Goal: Subscribe to service/newsletter

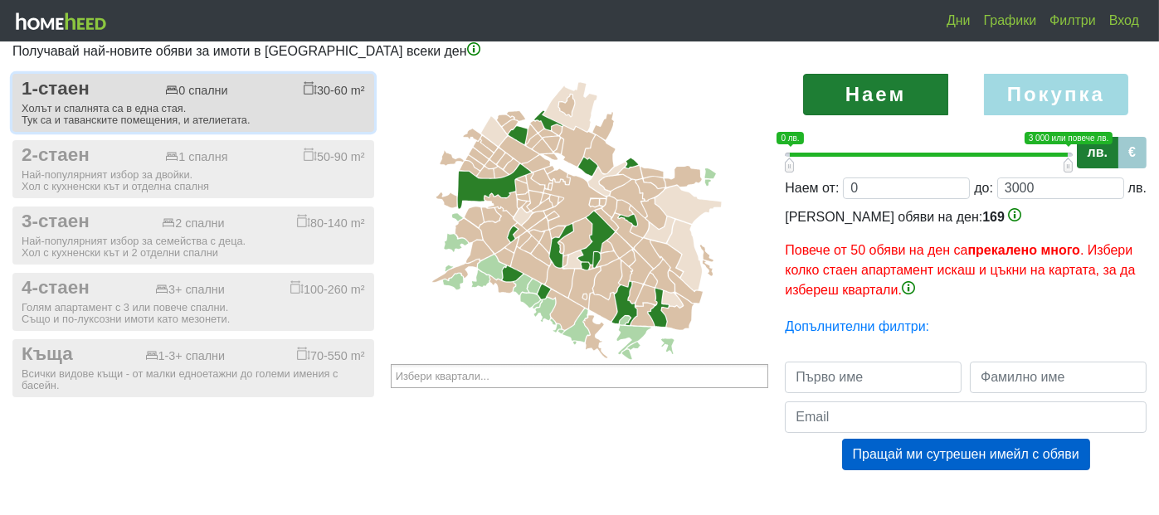
click at [180, 74] on button "1-стаен 0 спални 30-60 m² Холът и спалнята са в една стая. Тук са и таванските …" at bounding box center [193, 103] width 362 height 58
checkbox input "true"
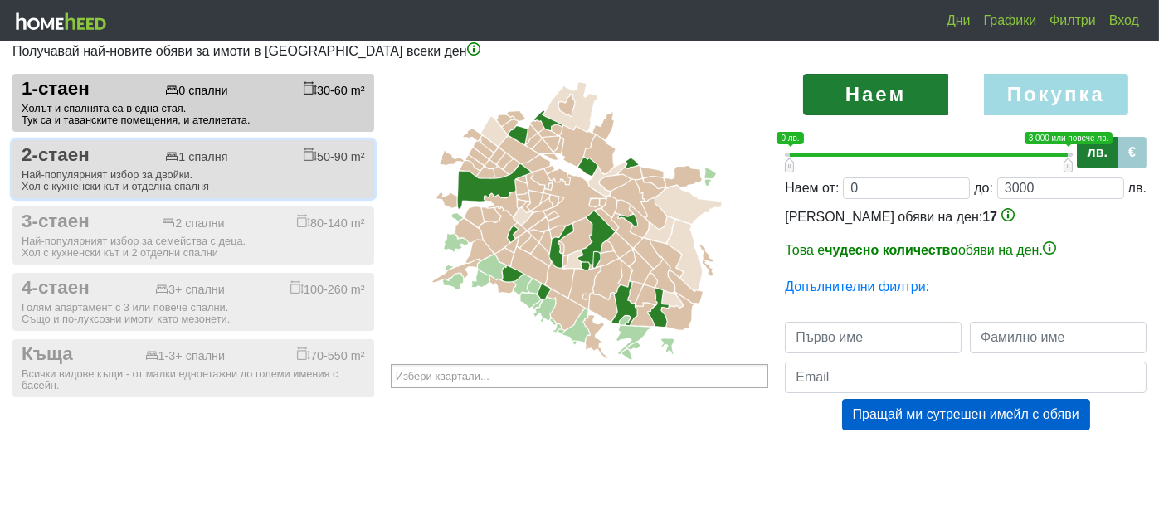
click at [339, 154] on div "50-90 m²" at bounding box center [334, 156] width 61 height 17
checkbox input "true"
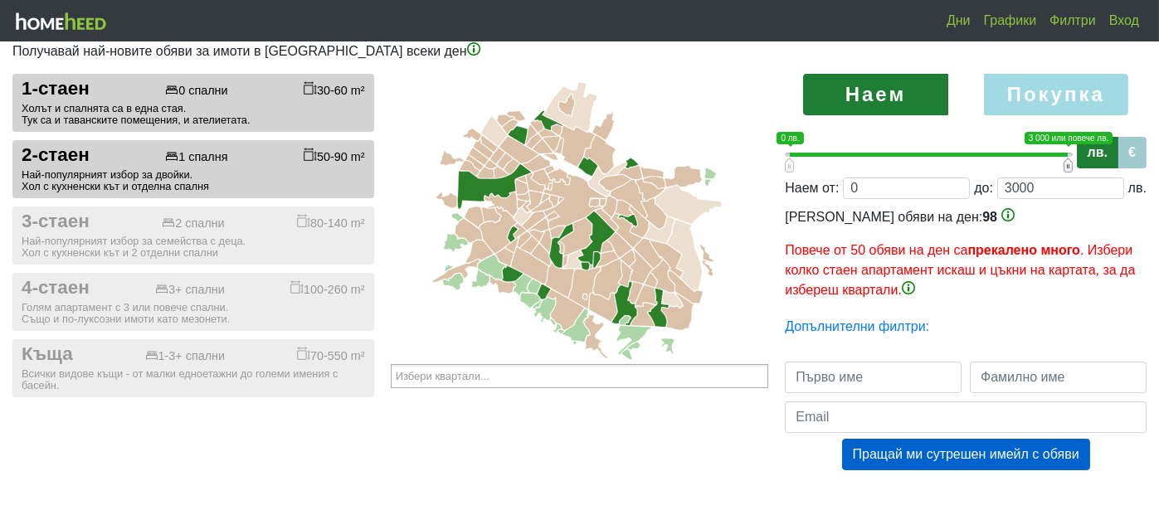
type input "0;2900"
type input "2900"
type input "0;2800"
type input "2800"
type input "0;2700"
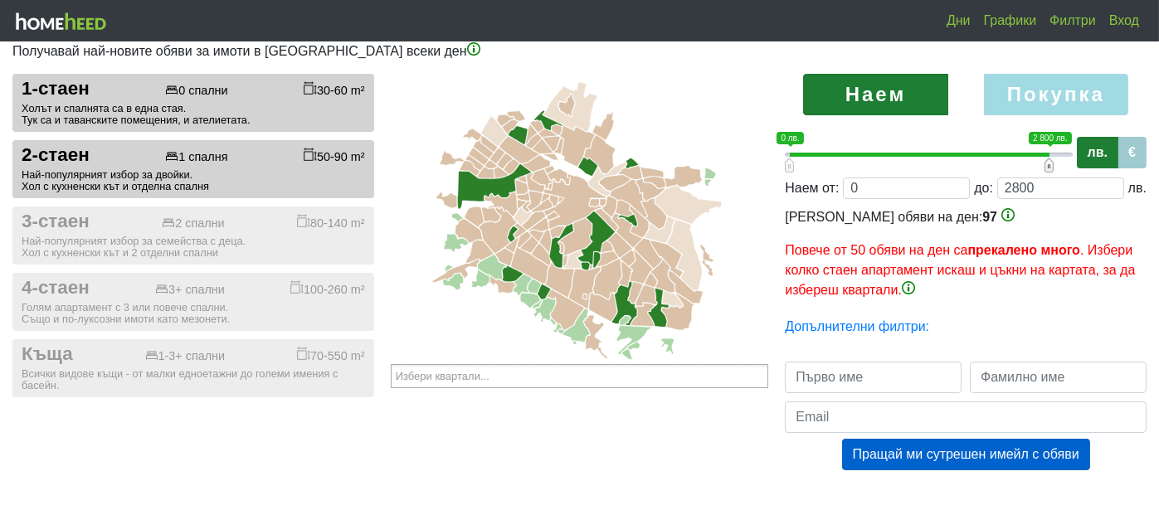
type input "2700"
type input "0;2600"
type input "2600"
type input "0;2500"
type input "2500"
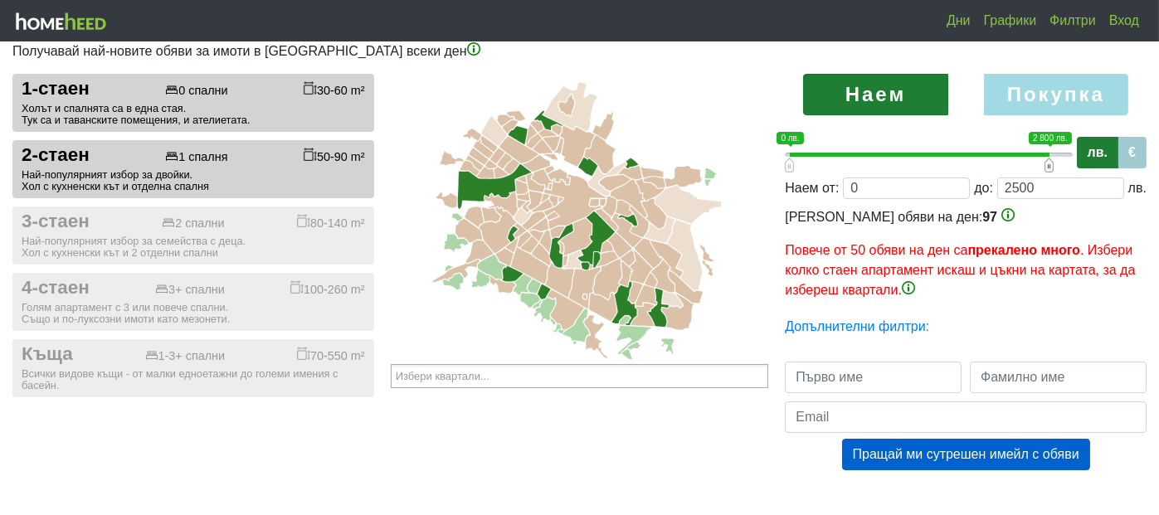
type input "0;2400"
type input "2400"
type input "0;2300"
type input "2300"
type input "0;2200"
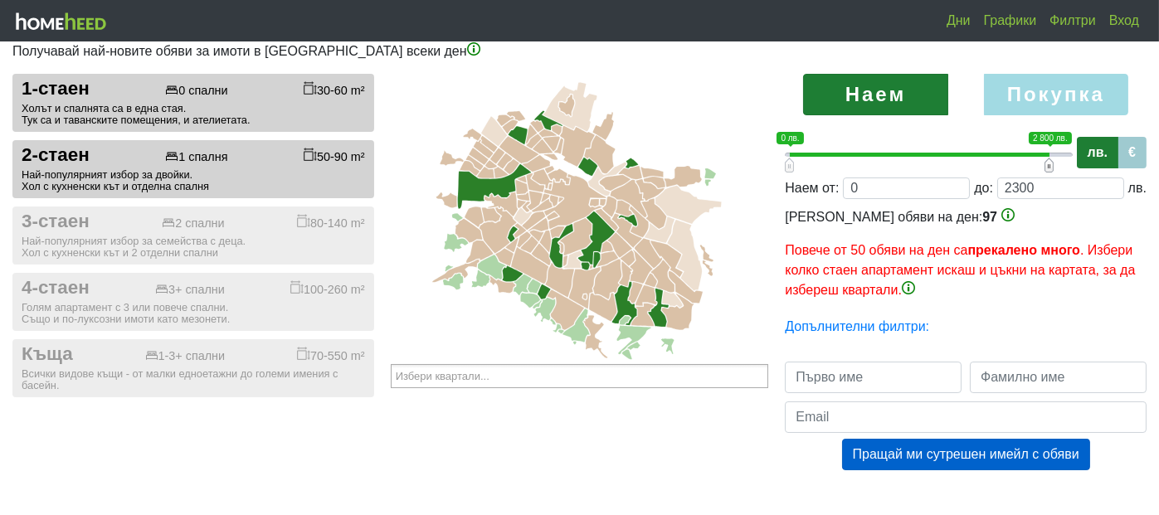
type input "2200"
type input "0;2100"
type input "2100"
type input "0;2000"
type input "2000"
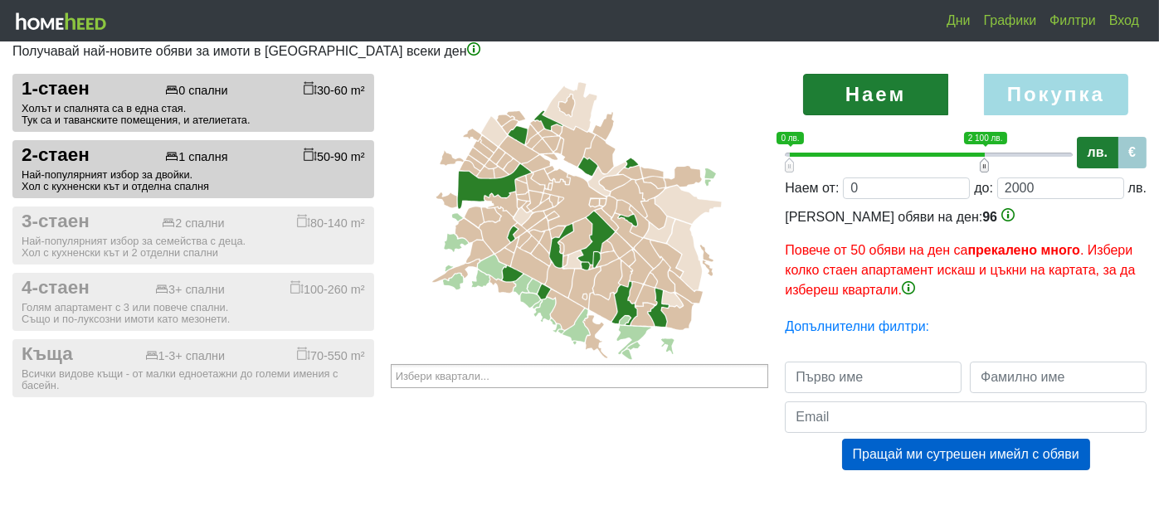
type input "0;1900"
type input "1900"
type input "0;1800"
type input "1800"
type input "0;1700"
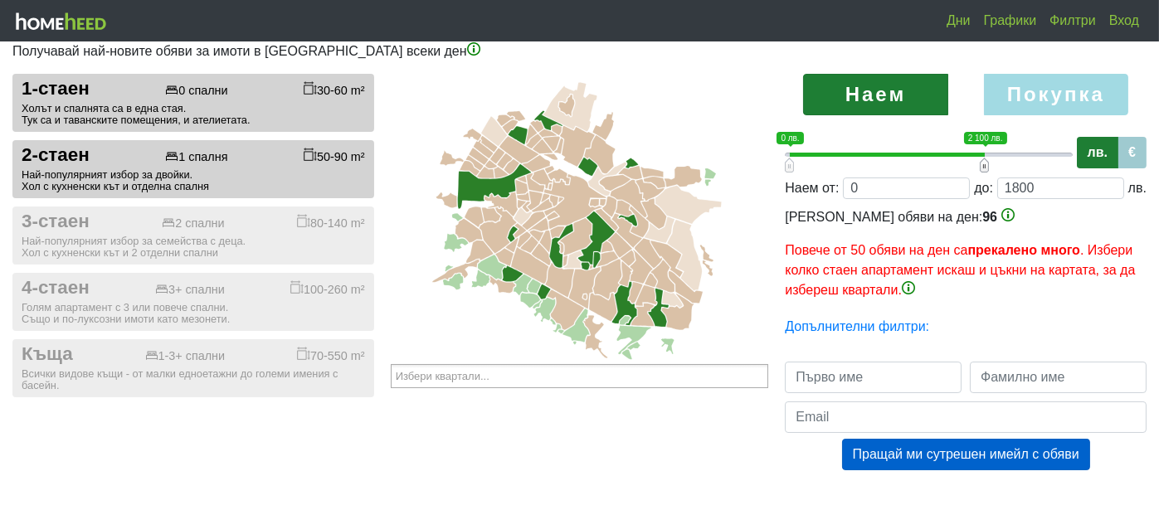
type input "1700"
type input "0;1600"
type input "1600"
type input "0;1500"
type input "1500"
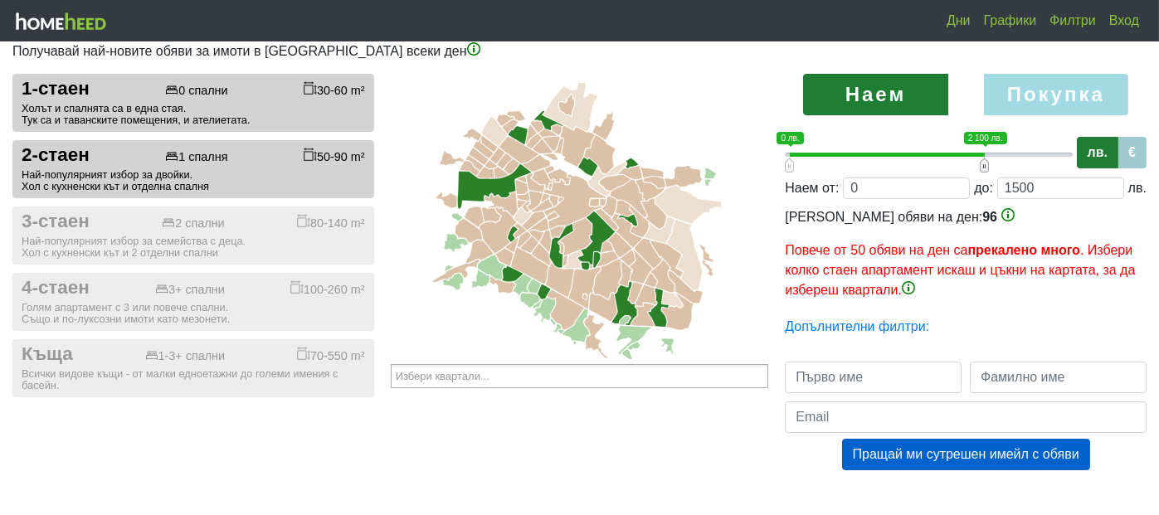
type input "0;1400"
type input "1400"
type input "0;1300"
type input "1300"
type input "0;1200"
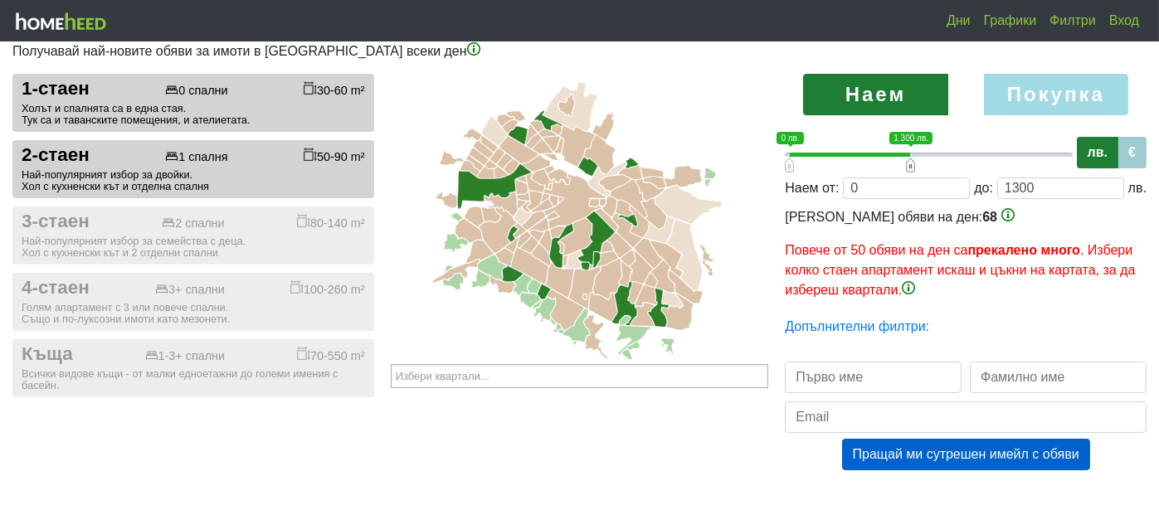
type input "1200"
type input "0;1100"
type input "1100"
type input "0;1000"
type input "1000"
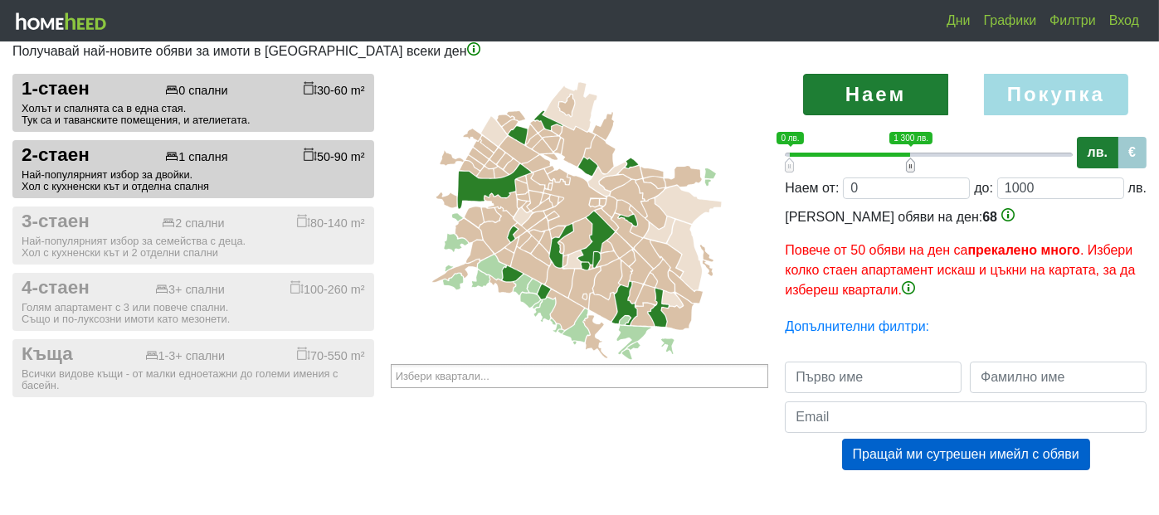
type input "0;900"
type input "900"
type input "0;800"
type input "800"
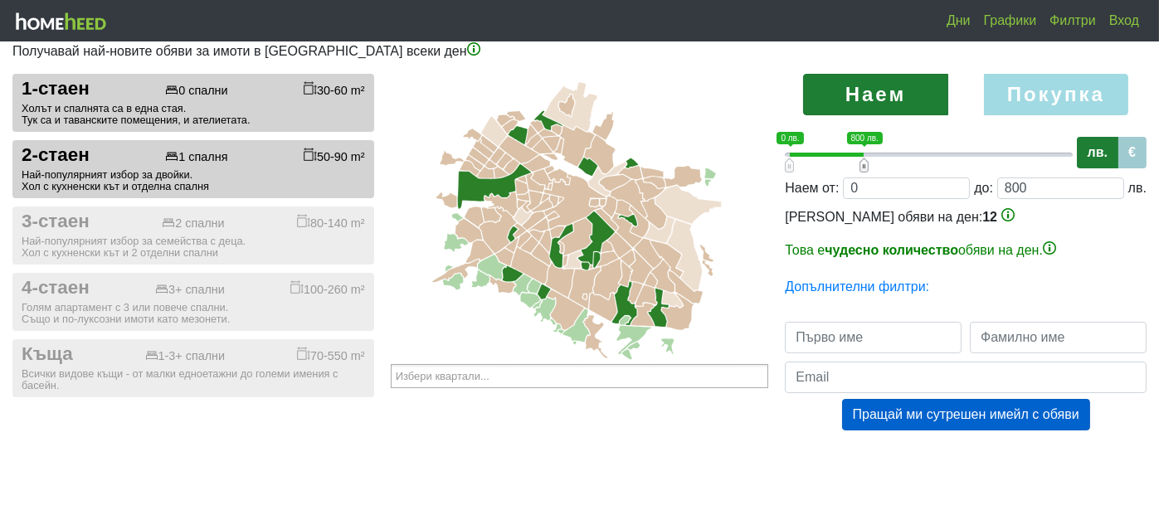
type input "0;700"
type input "700"
type input "0;600"
type input "600"
type input "0;500"
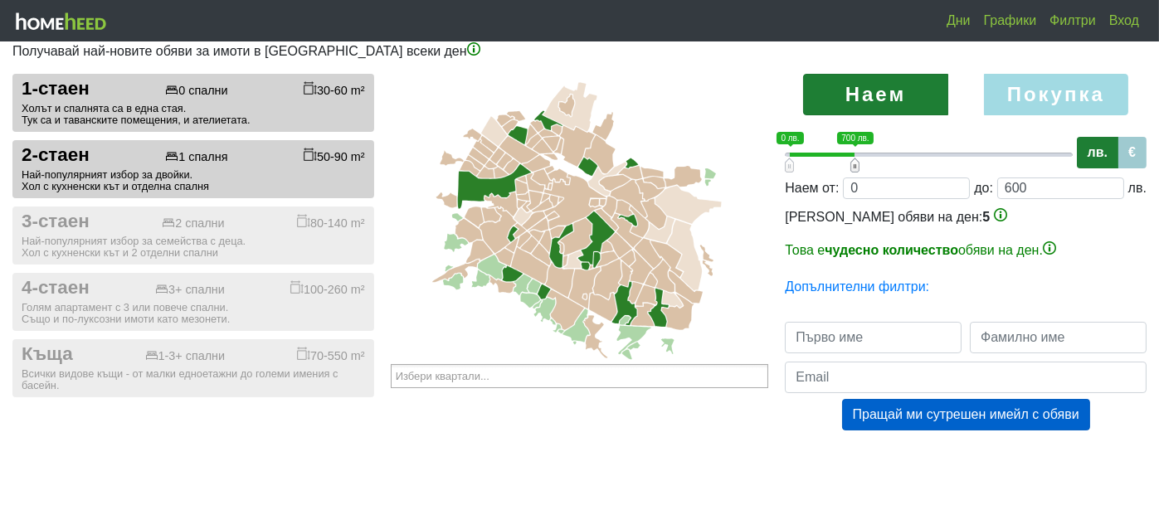
type input "500"
type input "0;400"
type input "400"
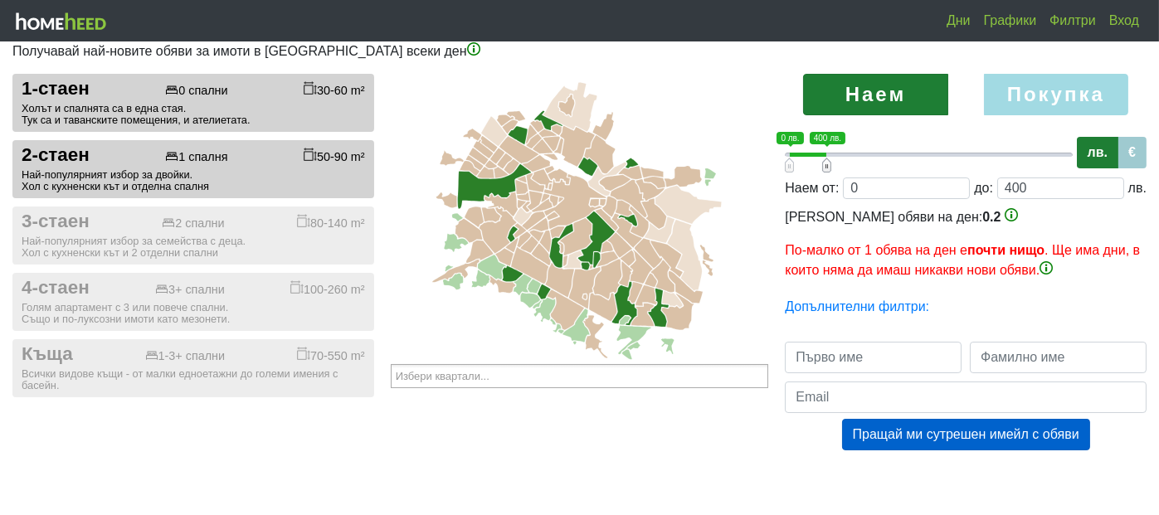
type input "0;500"
type input "500"
drag, startPoint x: 1069, startPoint y: 164, endPoint x: 834, endPoint y: 165, distance: 234.9
click at [834, 165] on span at bounding box center [836, 165] width 9 height 15
type input "0;600"
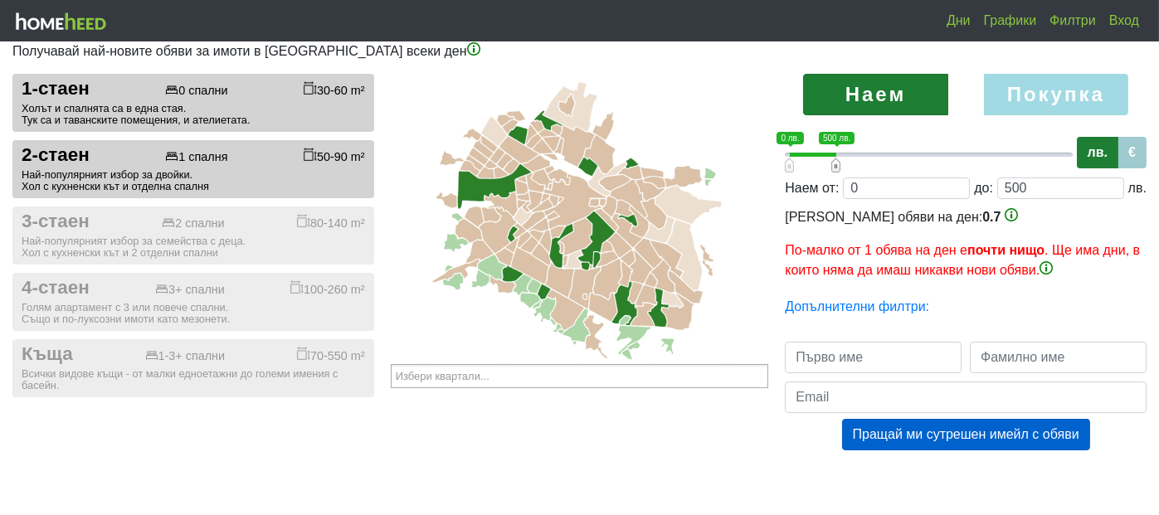
type input "600"
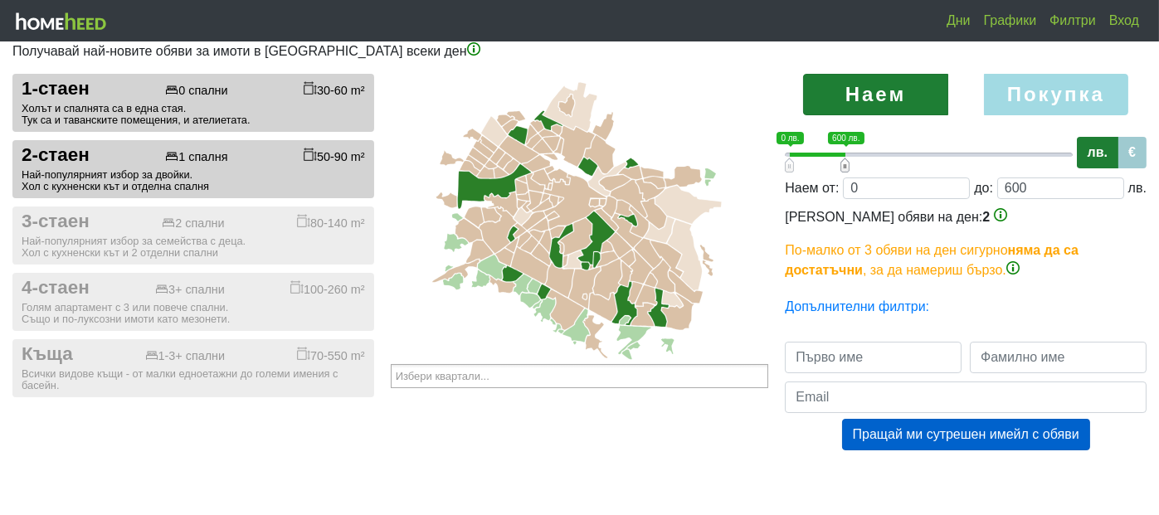
drag, startPoint x: 834, startPoint y: 165, endPoint x: 842, endPoint y: 164, distance: 8.3
click at [842, 164] on span at bounding box center [845, 165] width 9 height 15
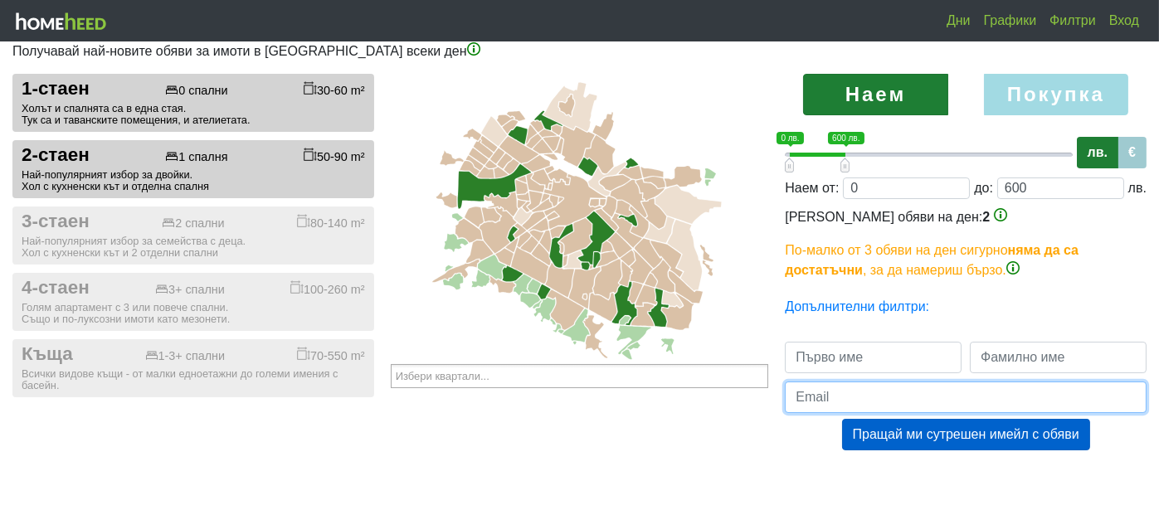
click at [870, 411] on input "email" at bounding box center [966, 398] width 362 height 32
type input "[EMAIL_ADDRESS][DOMAIN_NAME]"
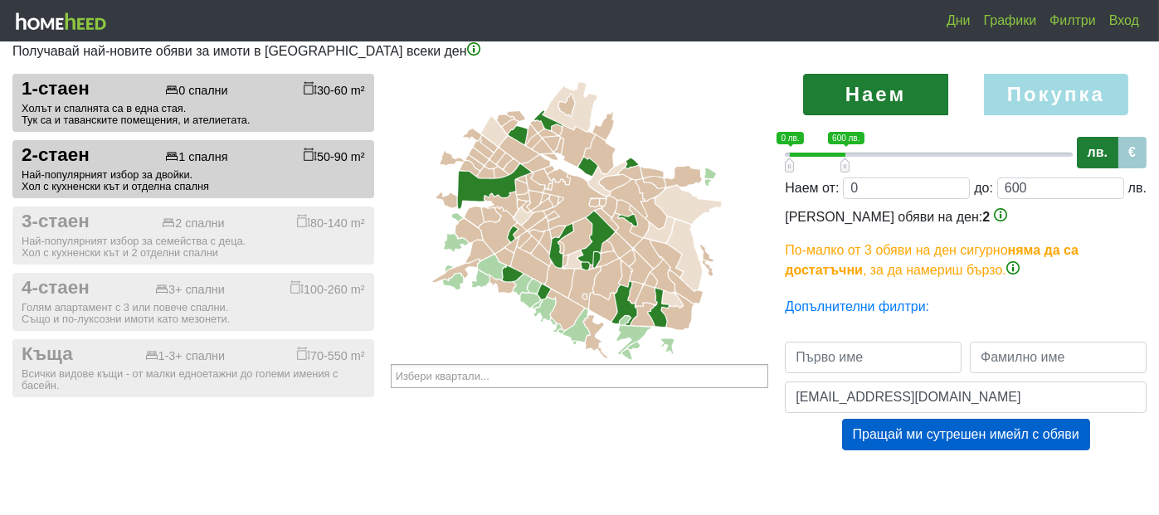
type input "[PERSON_NAME]"
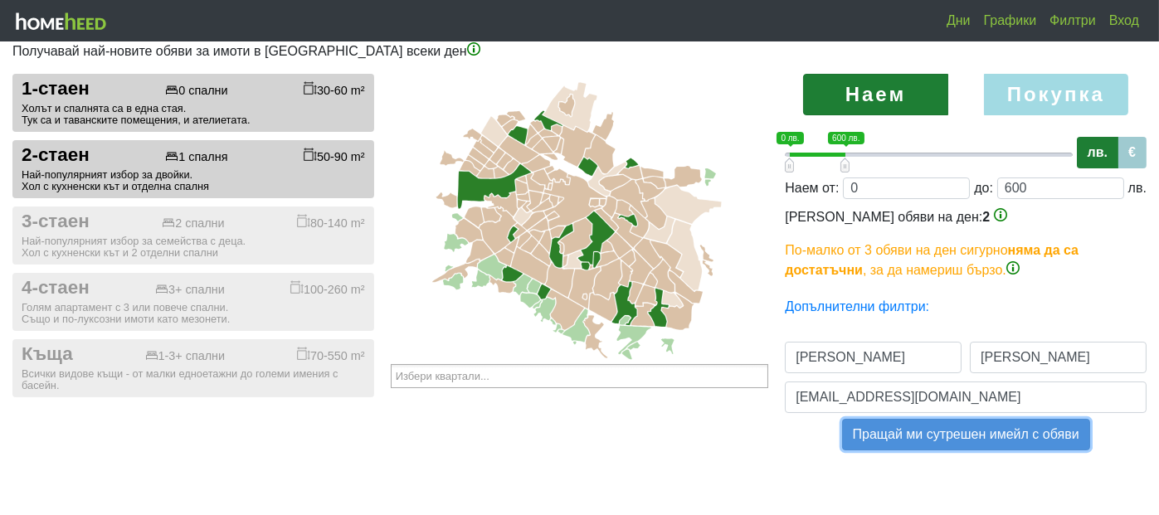
click at [865, 423] on button "Пращай ми сутрешен имейл с обяви" at bounding box center [966, 435] width 248 height 32
